Goal: Transaction & Acquisition: Purchase product/service

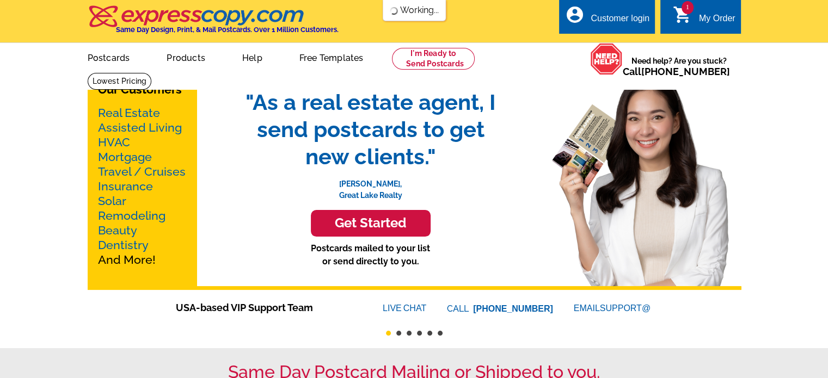
click at [708, 20] on div "My Order" at bounding box center [717, 21] width 36 height 15
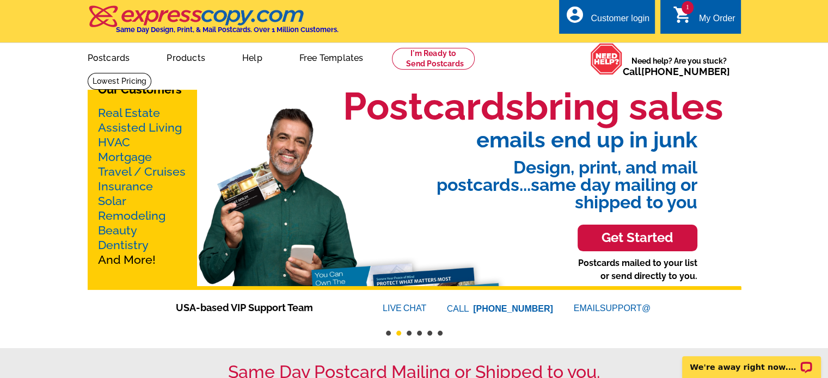
click at [682, 14] on icon "shopping_cart" at bounding box center [683, 15] width 20 height 20
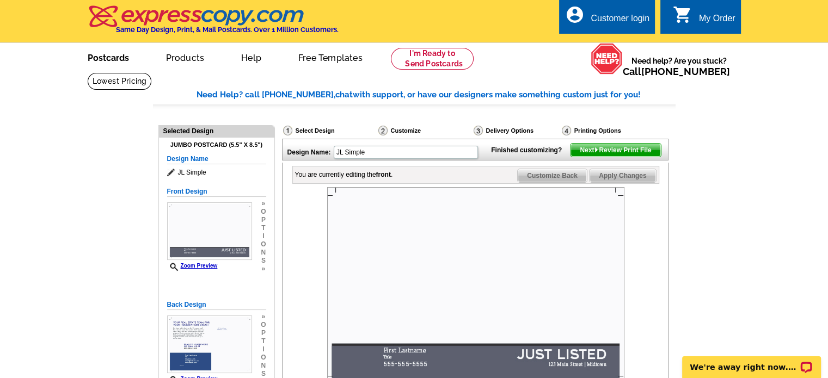
click at [111, 57] on link "Postcards" at bounding box center [108, 57] width 76 height 26
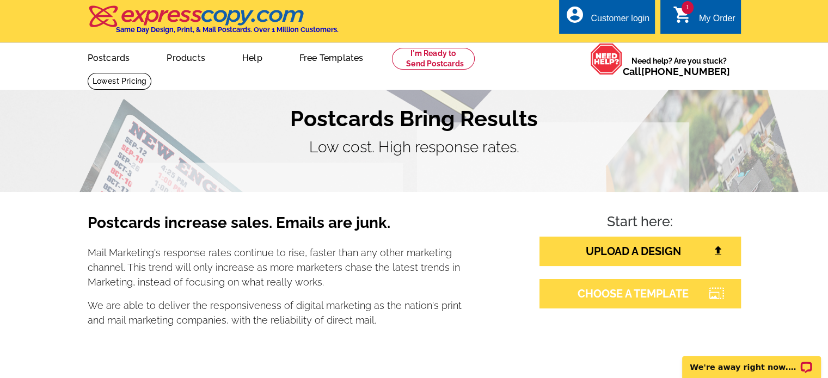
click at [610, 302] on link "CHOOSE A TEMPLATE" at bounding box center [639, 293] width 201 height 29
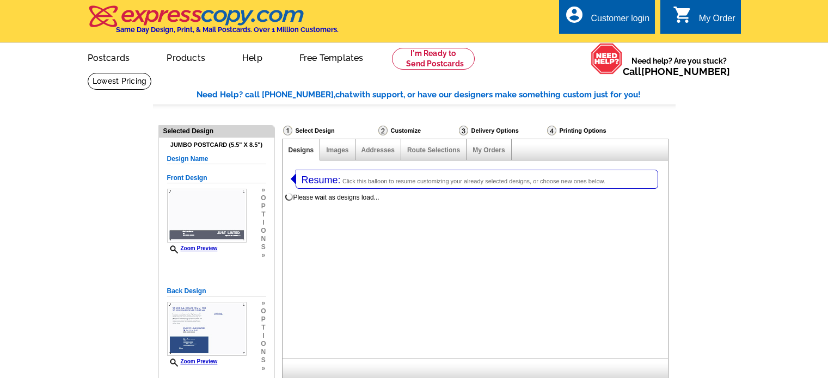
select select "1"
select select "2"
select select "785"
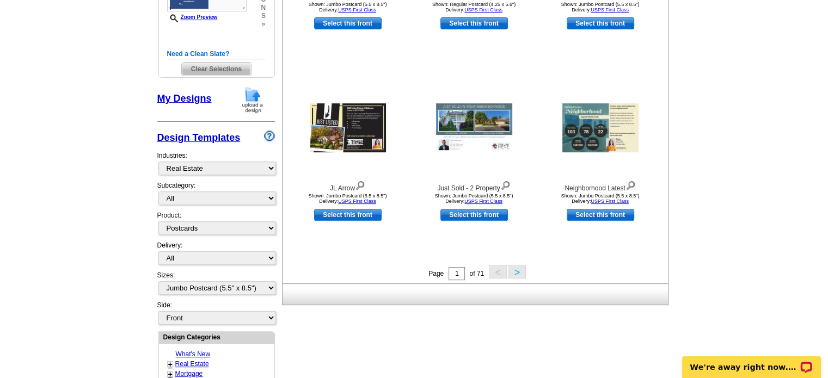
scroll to position [360, 0]
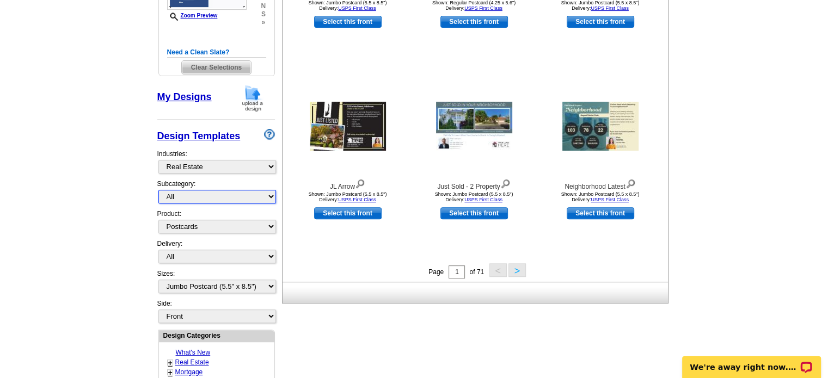
click at [267, 196] on select "All RE/MAX® Referrals Keller Williams® Berkshire Hathaway Home Services Century…" at bounding box center [217, 197] width 118 height 14
click at [270, 228] on select "All Postcards Letters and flyers Business Cards Door Hangers Greeting Cards" at bounding box center [217, 227] width 118 height 14
click at [245, 194] on select "All RE/MAX® Referrals Keller Williams® Berkshire Hathaway Home Services Century…" at bounding box center [217, 197] width 118 height 14
click at [301, 222] on div "JL Arrow Shown: Jumbo Postcard (5.5 x 8.5") Delivery: USPS First Class Select t…" at bounding box center [348, 168] width 126 height 192
click at [266, 167] on select "What's New Real Estate Mortgage Insurance HVAC Dental Solar EDDM - NEW! Calenda…" at bounding box center [217, 167] width 118 height 14
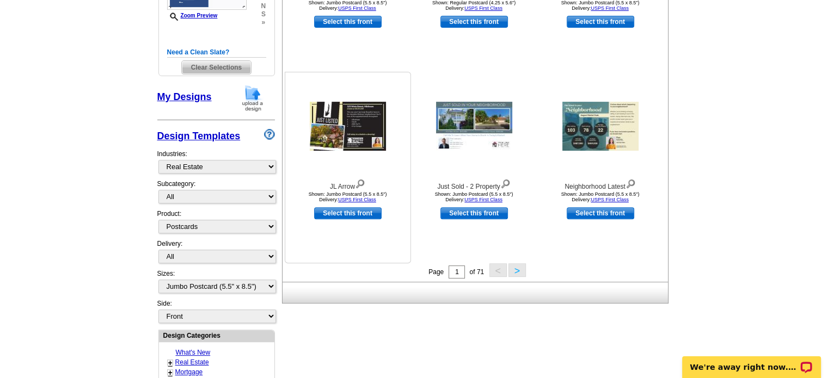
click at [298, 166] on div at bounding box center [348, 126] width 120 height 98
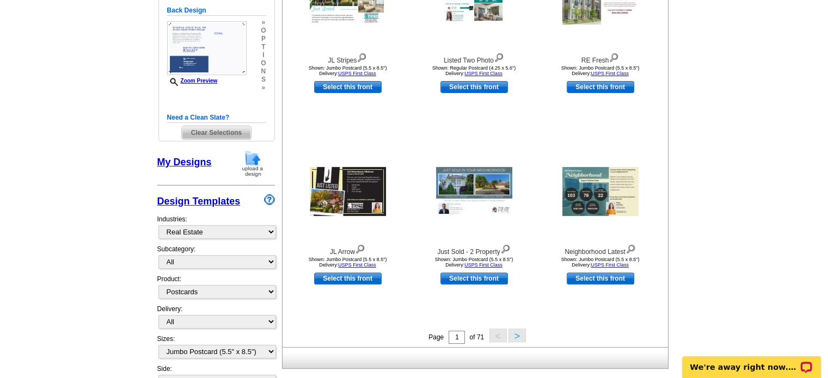
scroll to position [299, 0]
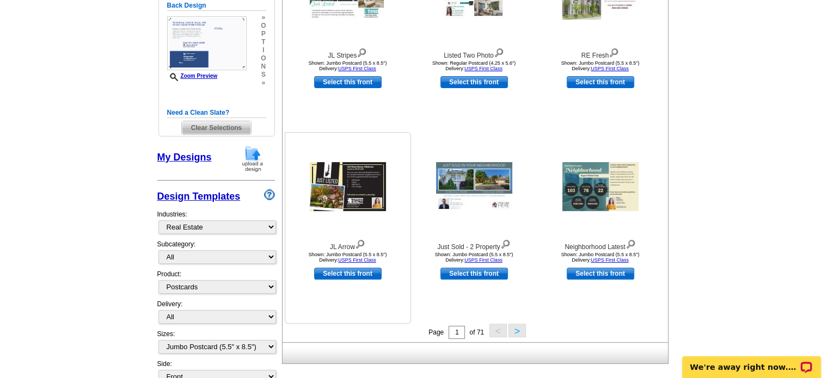
click at [343, 187] on img at bounding box center [348, 186] width 76 height 49
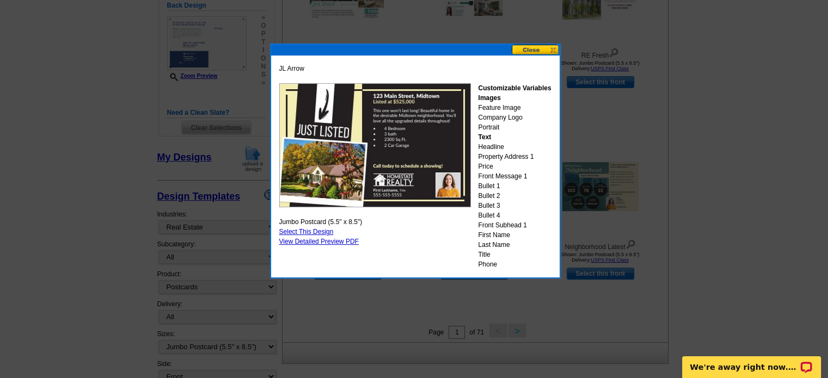
click at [302, 228] on link "Select This Design" at bounding box center [306, 232] width 54 height 8
select select "back"
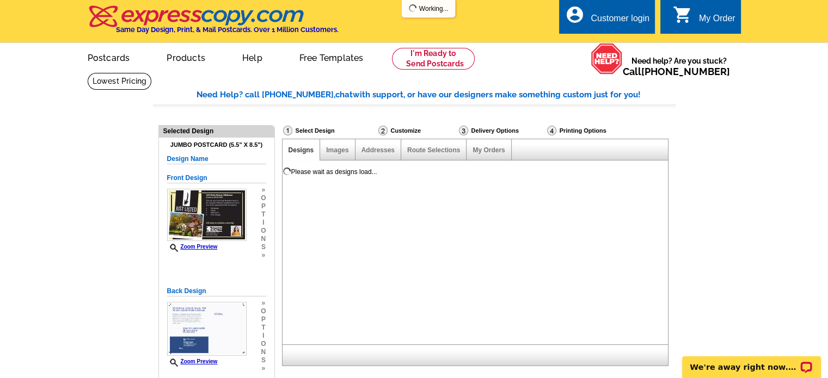
scroll to position [0, 0]
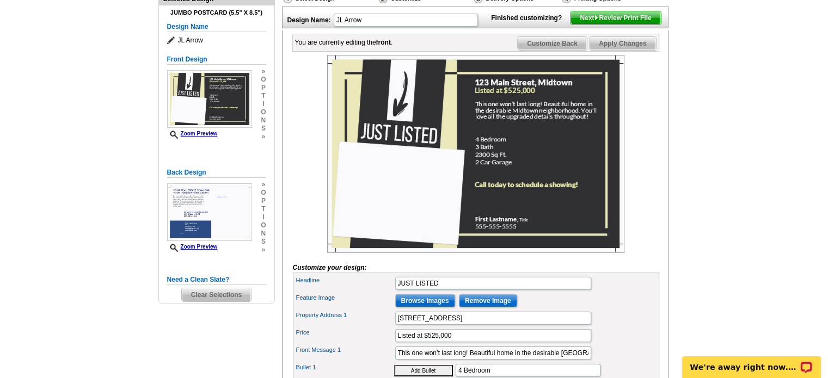
scroll to position [135, 0]
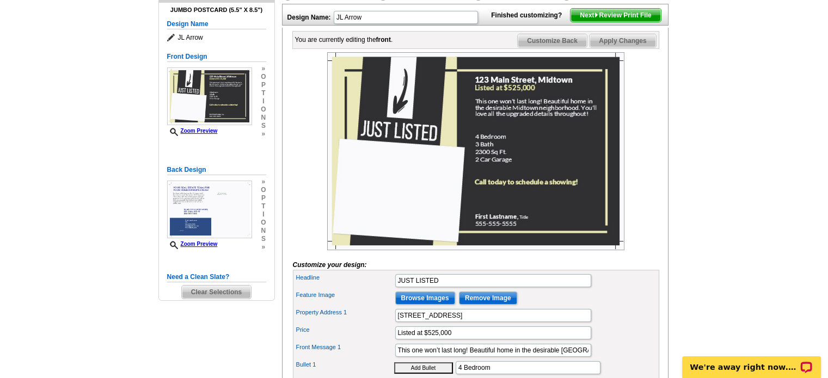
click at [408, 152] on img at bounding box center [475, 151] width 297 height 198
click at [444, 287] on input "JUST LISTED" at bounding box center [493, 280] width 196 height 13
type input "J"
click at [444, 287] on input "Price" at bounding box center [493, 280] width 196 height 13
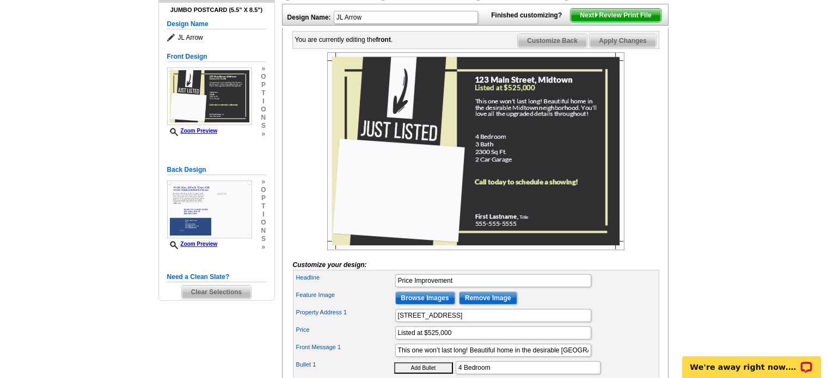
click at [628, 307] on div "Feature Image Browse Images Remove Image" at bounding box center [476, 298] width 362 height 17
click at [457, 287] on input "Price Improvement" at bounding box center [493, 280] width 196 height 13
type input "Price Reduced"
click at [604, 290] on div "Headline Price Reduced" at bounding box center [476, 280] width 362 height 17
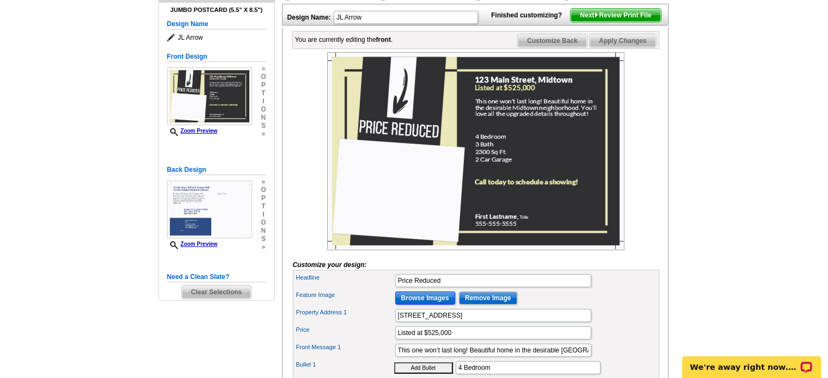
click at [431, 305] on input "Browse Images" at bounding box center [425, 298] width 60 height 13
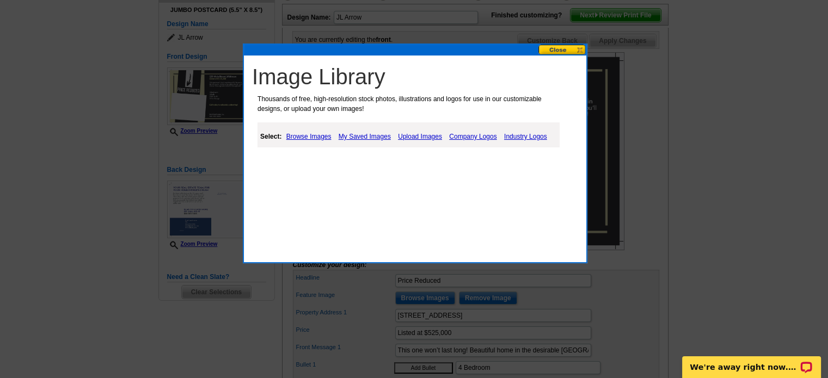
click at [317, 134] on link "Browse Images" at bounding box center [309, 136] width 51 height 13
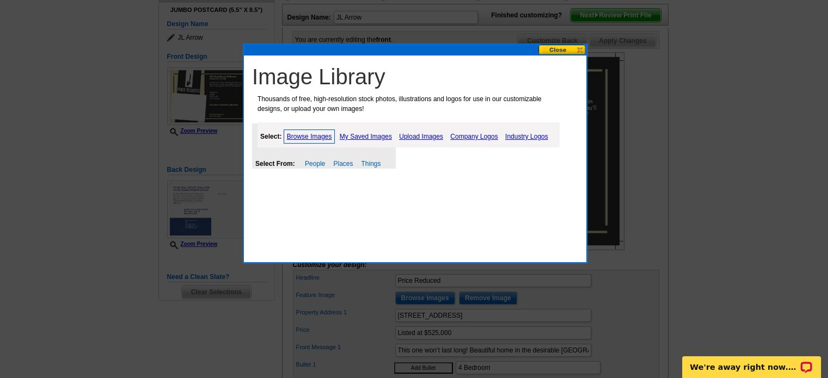
click at [315, 137] on link "Browse Images" at bounding box center [310, 137] width 52 height 14
click at [421, 139] on link "Upload Images" at bounding box center [421, 136] width 50 height 13
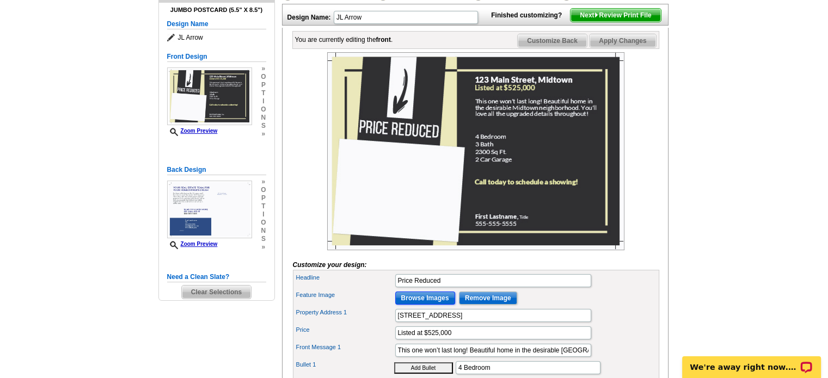
click at [414, 305] on input "Browse Images" at bounding box center [425, 298] width 60 height 13
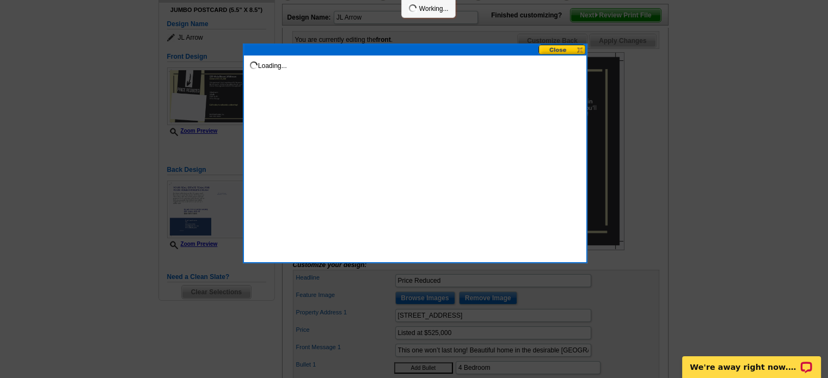
click at [414, 314] on div at bounding box center [414, 121] width 828 height 513
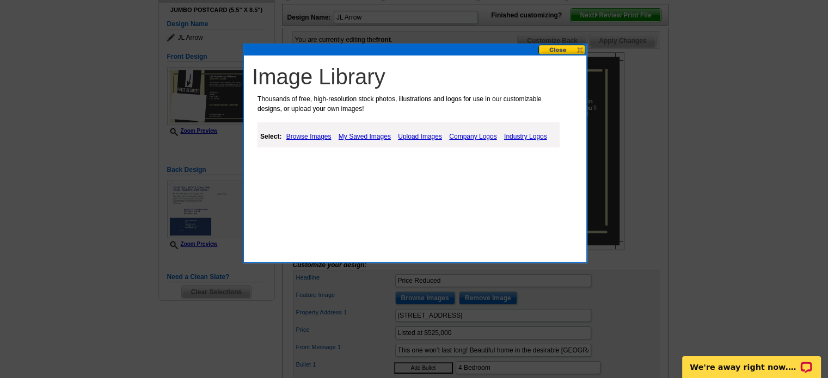
click at [415, 315] on div at bounding box center [414, 121] width 828 height 513
click at [361, 135] on link "My Saved Images" at bounding box center [365, 136] width 58 height 13
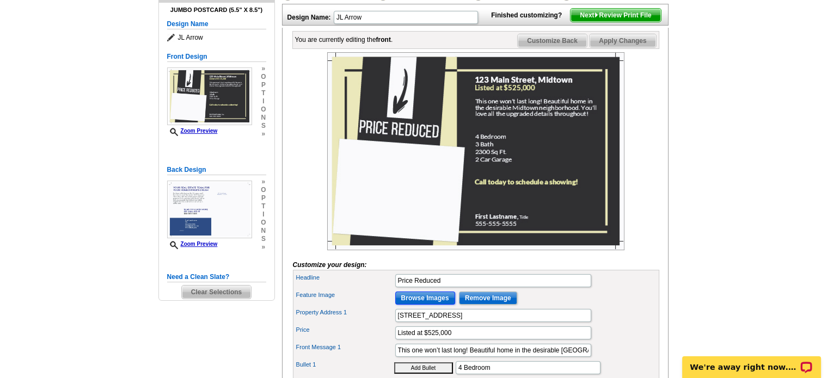
click at [414, 305] on input "Browse Images" at bounding box center [425, 298] width 60 height 13
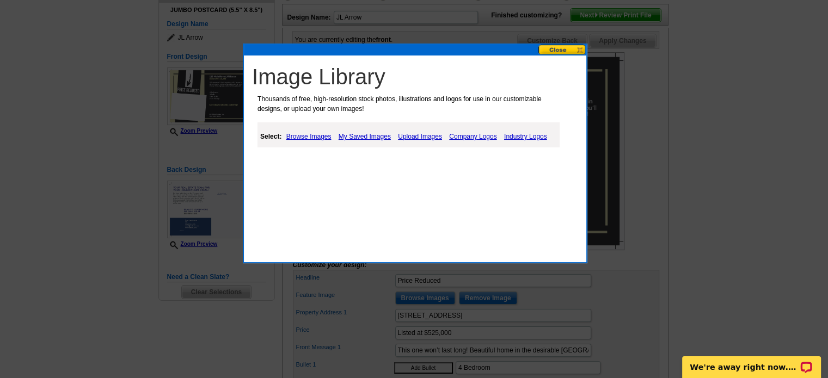
click at [421, 134] on link "Upload Images" at bounding box center [420, 136] width 50 height 13
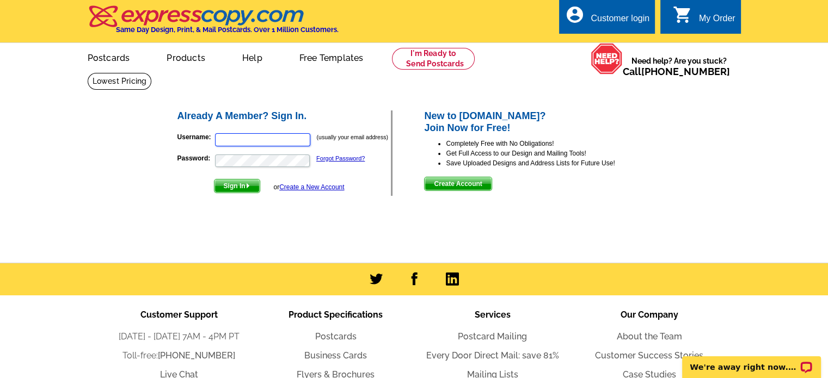
click at [263, 139] on input "Username:" at bounding box center [262, 139] width 95 height 13
type input "zlove@latterblum.com"
click at [248, 152] on form "Username: zlove@latterblum.com (usually your email address) Password: Forgot Pa…" at bounding box center [284, 160] width 214 height 66
click at [234, 189] on span "Sign In" at bounding box center [236, 186] width 45 height 13
